Goal: Task Accomplishment & Management: Use online tool/utility

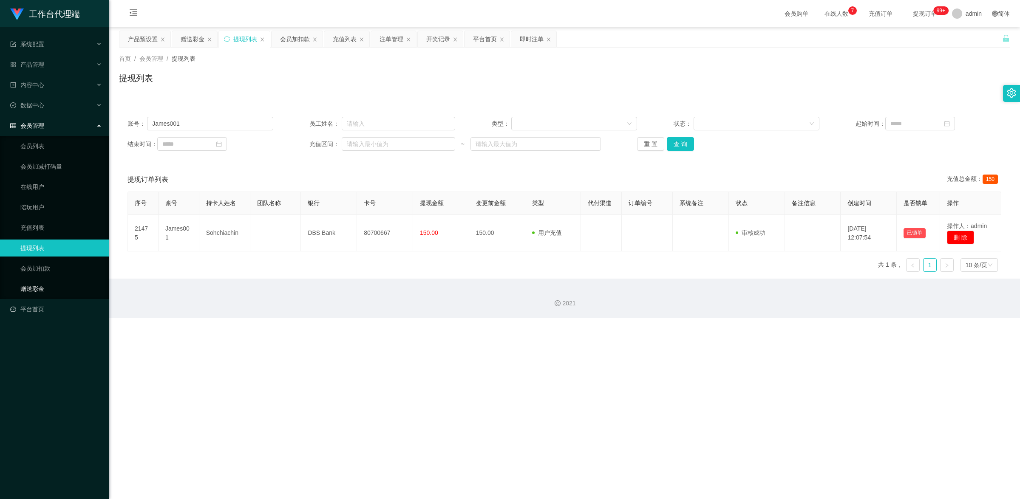
click at [50, 288] on link "赠送彩金" at bounding box center [61, 289] width 82 height 17
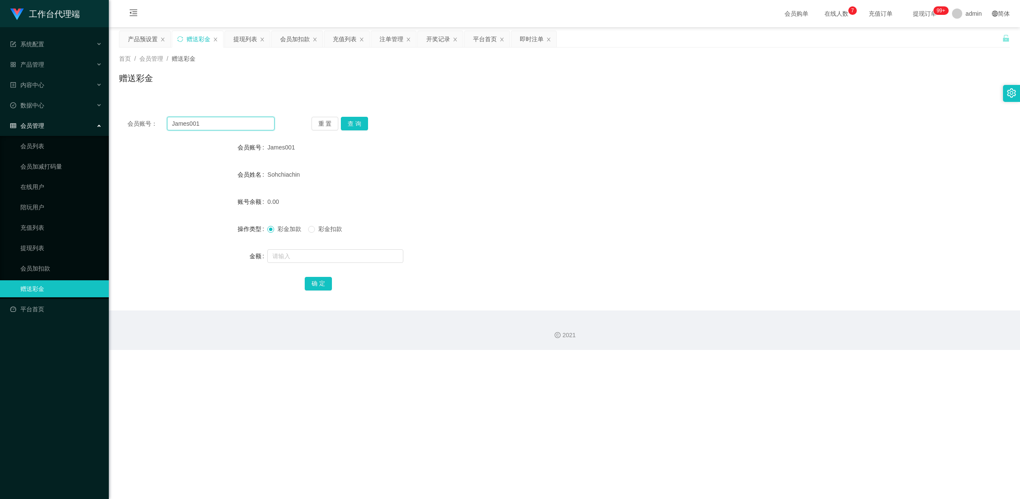
click at [202, 125] on input "James001" at bounding box center [221, 124] width 108 height 14
paste input "88075062"
type input "88075062"
click at [352, 120] on button "查 询" at bounding box center [354, 124] width 27 height 14
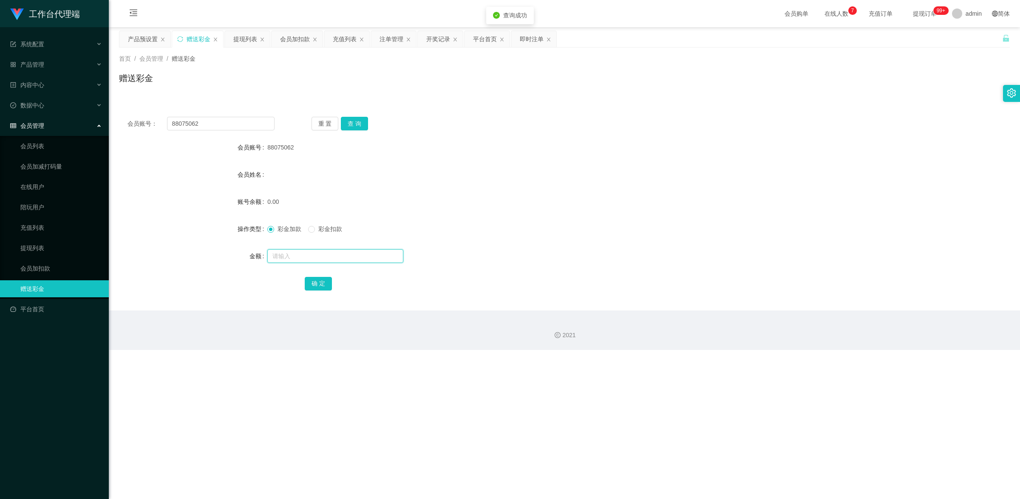
click at [331, 255] on input "text" at bounding box center [335, 257] width 136 height 14
type input "100"
click at [327, 281] on button "确 定" at bounding box center [318, 284] width 27 height 14
